Goal: Book appointment/travel/reservation

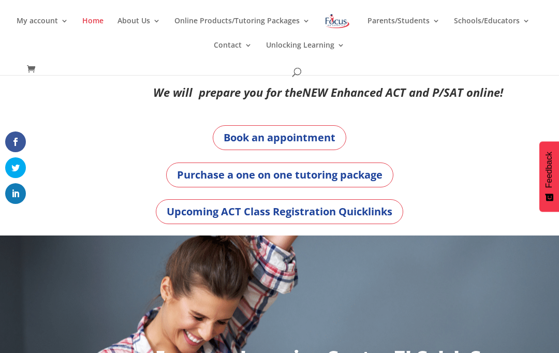
click at [314, 139] on link "Book an appointment" at bounding box center [280, 137] width 134 height 25
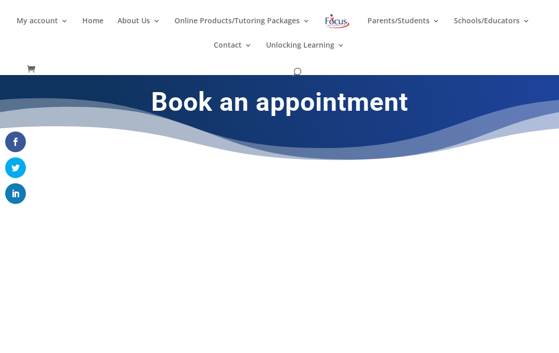
click at [343, 22] on img at bounding box center [337, 21] width 27 height 19
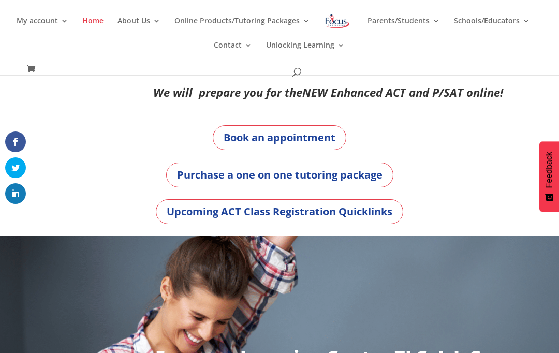
click at [334, 171] on link "Purchase a one on one tutoring package" at bounding box center [279, 175] width 227 height 25
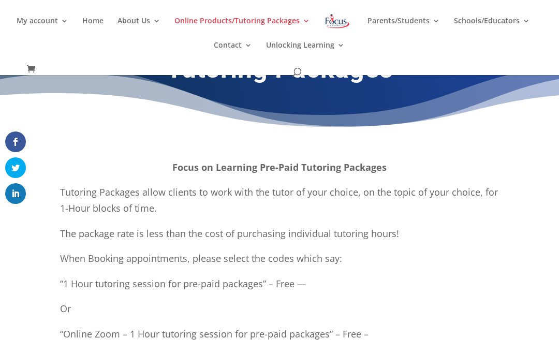
scroll to position [32, 0]
